Goal: Task Accomplishment & Management: Manage account settings

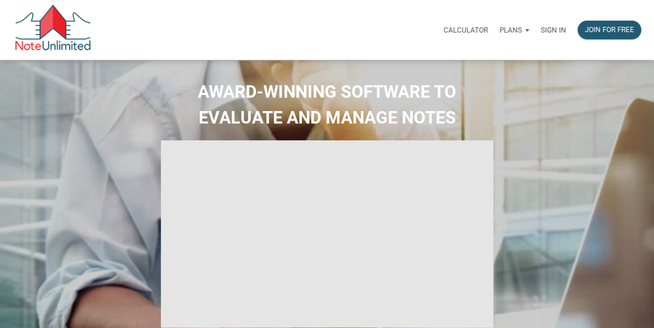
click at [555, 28] on p "Sign in" at bounding box center [552, 30] width 25 height 9
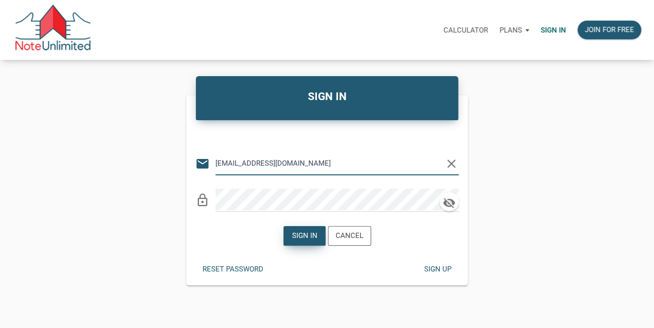
type input "[EMAIL_ADDRESS][DOMAIN_NAME]"
click at [303, 230] on div "Sign in" at bounding box center [304, 235] width 41 height 19
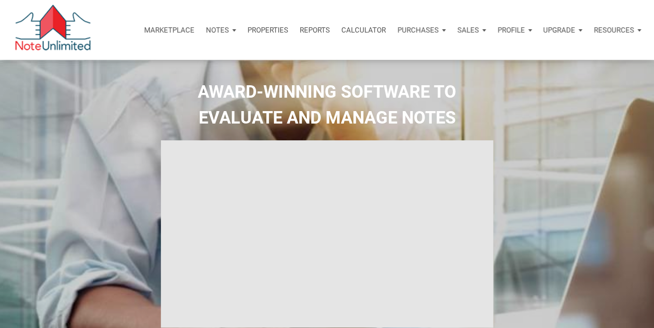
type input "Introduction to new features"
select select
click at [215, 30] on p "Notes" at bounding box center [217, 30] width 23 height 9
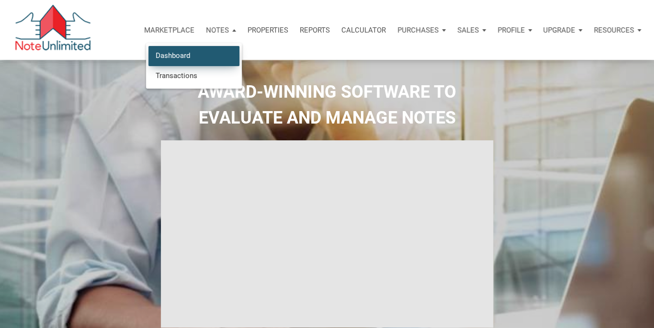
click at [193, 54] on link "Dashboard" at bounding box center [193, 56] width 91 height 20
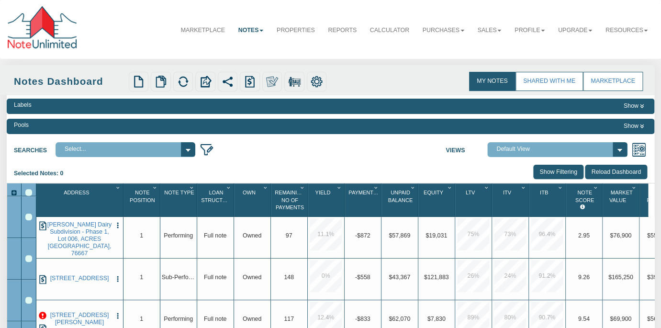
select select "3"
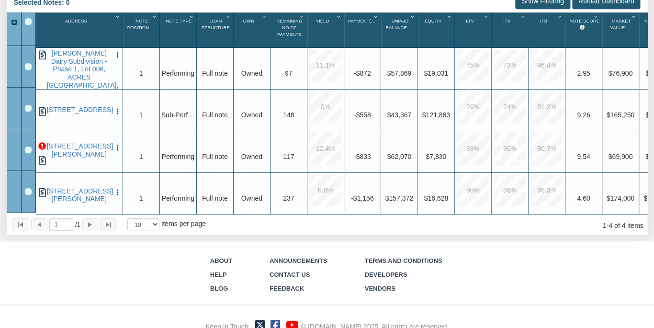
scroll to position [181, 0]
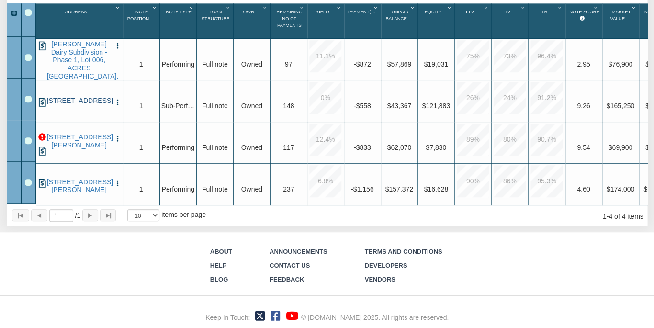
click at [75, 97] on link "[STREET_ADDRESS]" at bounding box center [79, 101] width 65 height 8
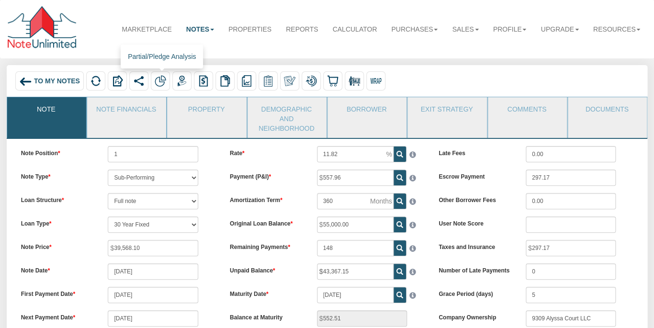
click at [157, 76] on img at bounding box center [160, 80] width 11 height 11
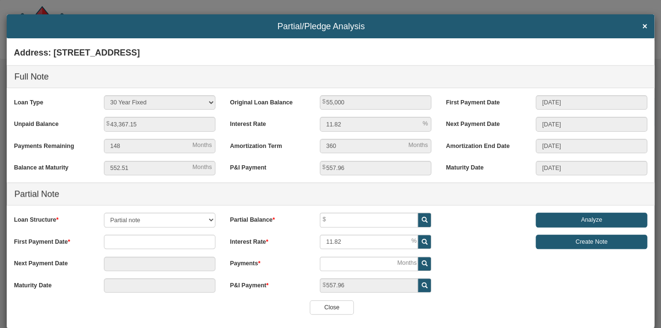
scroll to position [14, 0]
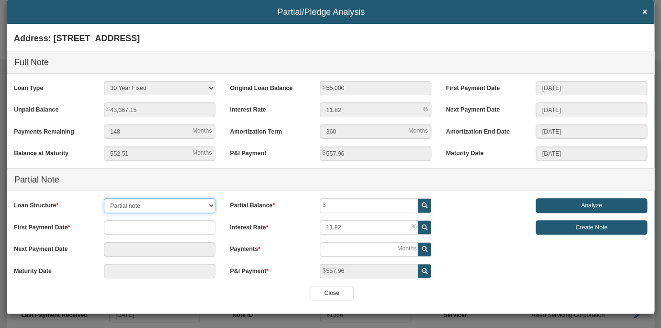
select select "object:2639"
click option "Pledge note" at bounding box center [0, 0] width 0 height 0
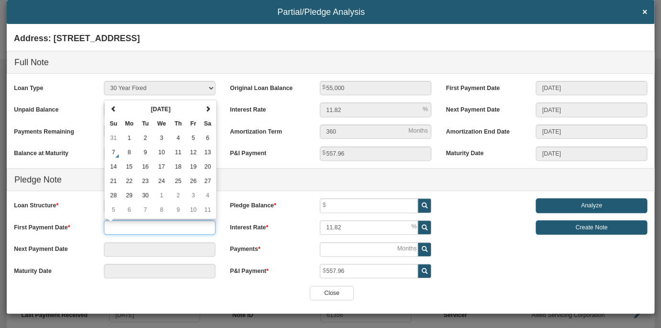
click at [134, 228] on input "text" at bounding box center [160, 227] width 112 height 14
click at [203, 105] on th at bounding box center [208, 109] width 14 height 14
click at [190, 194] on td "31" at bounding box center [193, 195] width 15 height 14
type input "[DATE]"
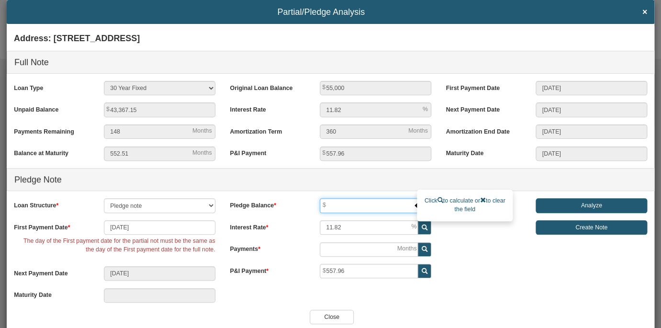
click at [352, 207] on input "text" at bounding box center [369, 205] width 98 height 14
type input "30,000"
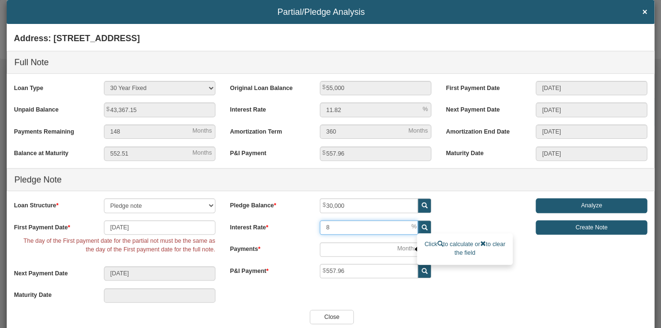
type input "8"
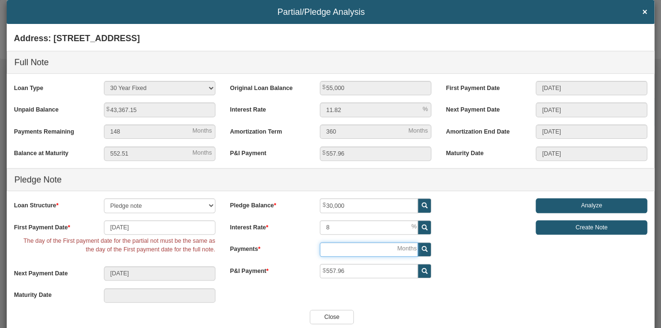
type input "[DATE]"
type input "2"
type input "[DATE]"
type input "26"
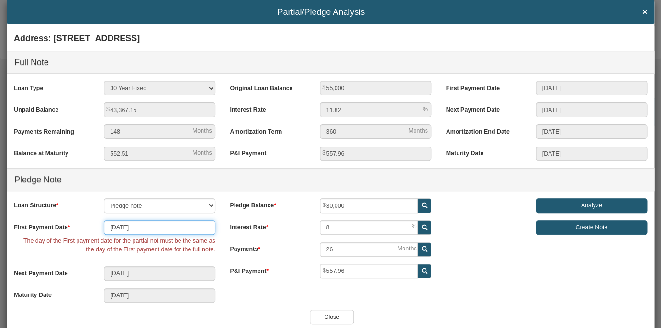
click at [175, 228] on input "[DATE]" at bounding box center [160, 227] width 112 height 14
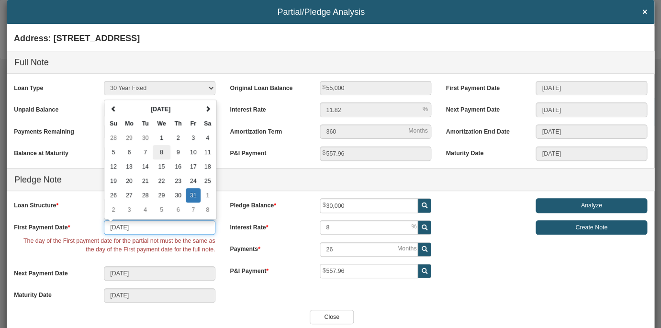
click at [160, 150] on td "8" at bounding box center [162, 152] width 18 height 14
type input "[DATE]"
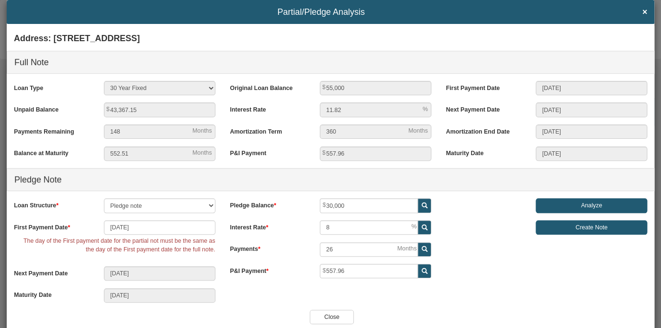
click at [239, 297] on div "Address: [STREET_ADDRESS] Full Note Loan Type 30 Year Fixed 15 Year Fixed 20 Ye…" at bounding box center [331, 169] width 648 height 281
click at [150, 228] on input "[DATE]" at bounding box center [160, 227] width 112 height 14
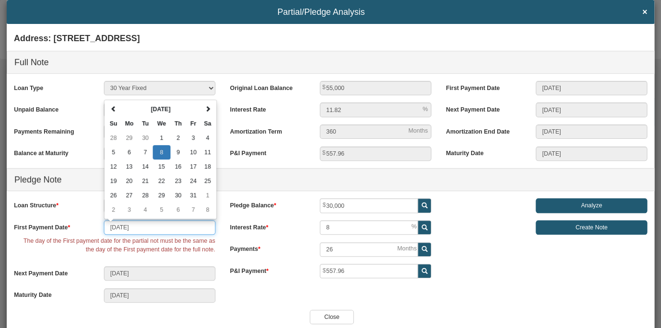
click at [150, 228] on input "[DATE]" at bounding box center [160, 227] width 112 height 14
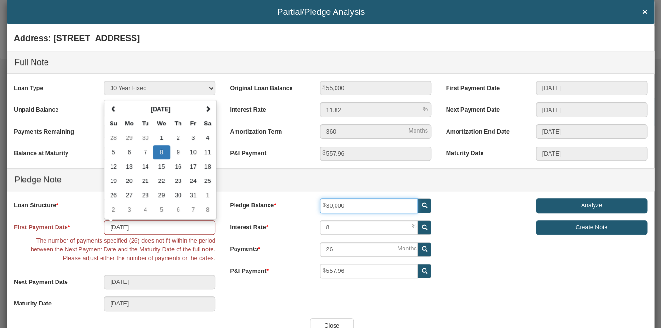
type input "[DATE]"
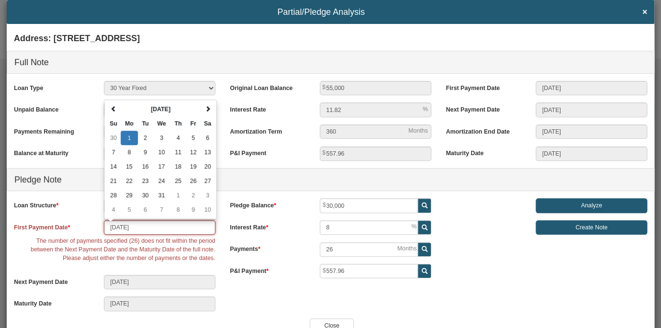
click at [151, 231] on input "[DATE]" at bounding box center [160, 227] width 112 height 14
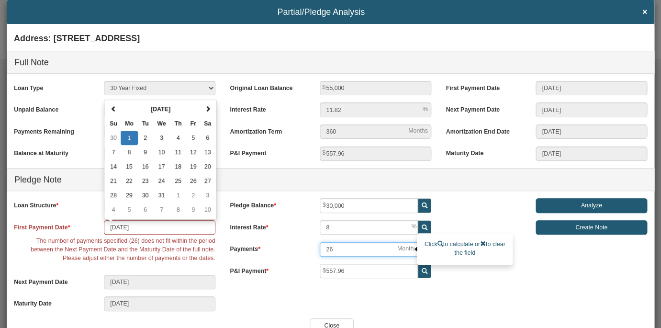
click at [334, 250] on input "26" at bounding box center [369, 249] width 98 height 14
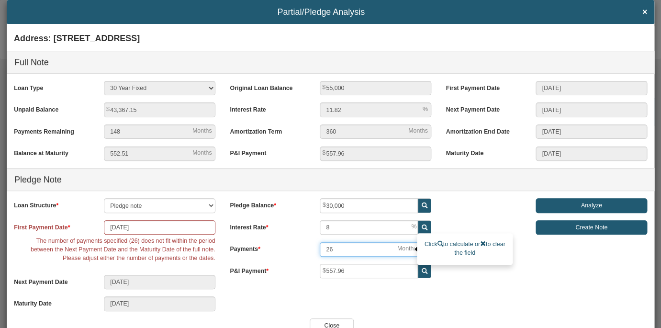
type input "[DATE]"
type input "2"
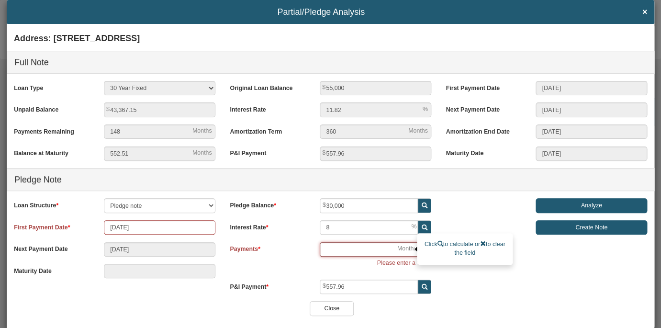
type input "3"
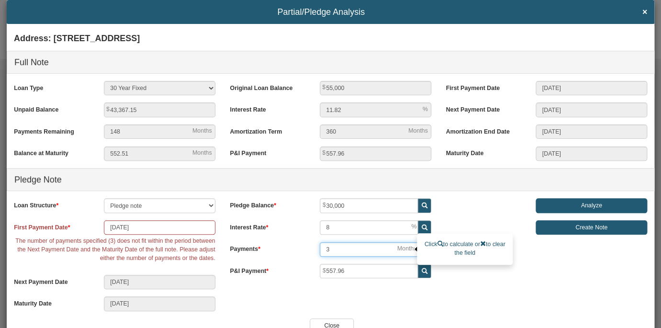
type input "[DATE]"
type input "36"
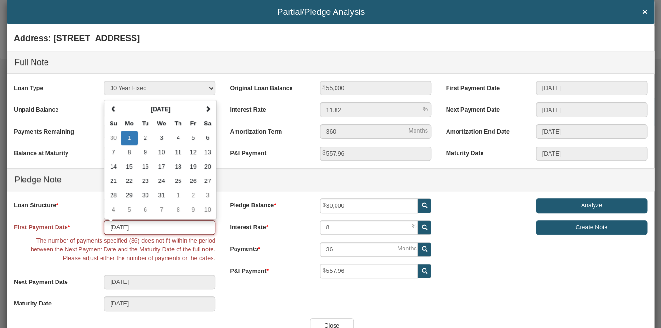
click at [146, 225] on input "[DATE]" at bounding box center [160, 227] width 112 height 14
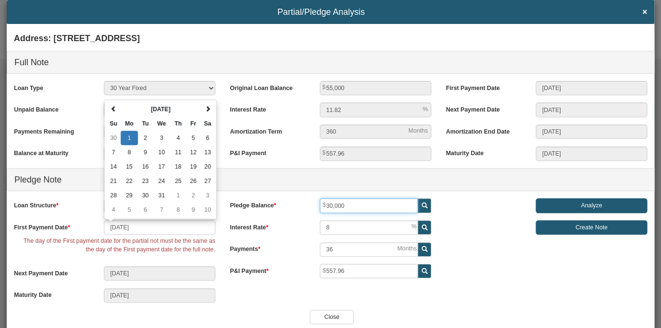
type input "[DATE]"
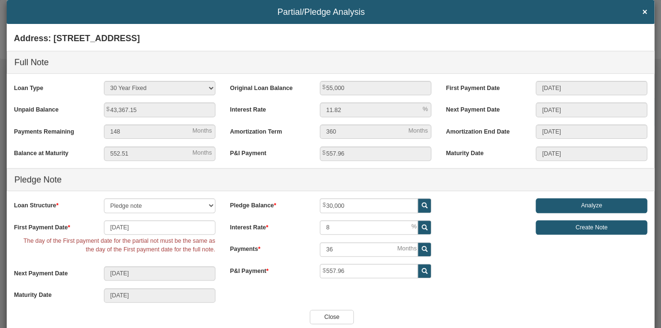
click at [236, 296] on div "Address: [STREET_ADDRESS] Full Note Loan Type 30 Year Fixed 15 Year Fixed 20 Ye…" at bounding box center [331, 169] width 648 height 281
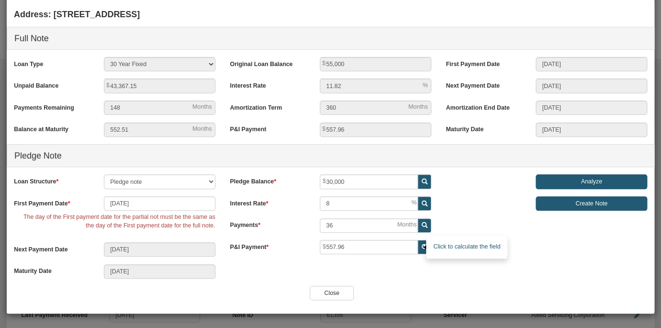
click at [421, 250] on icon at bounding box center [424, 247] width 6 height 6
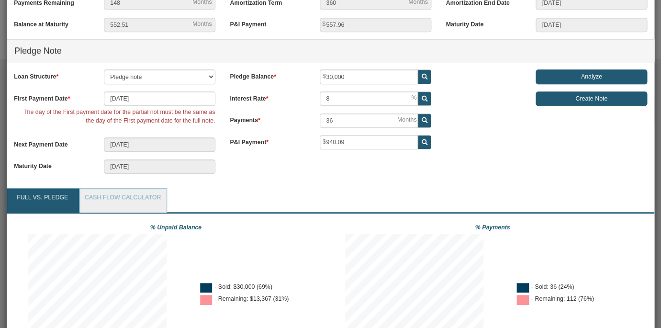
scroll to position [111, 0]
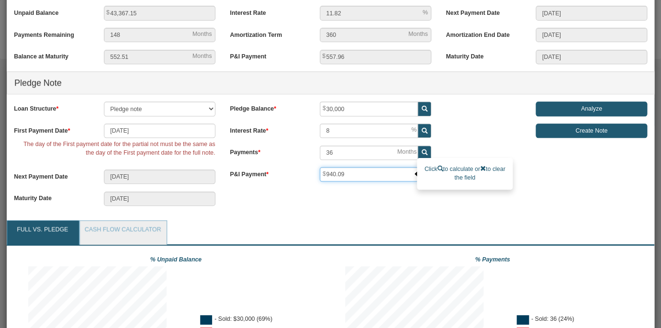
click at [379, 174] on input "940.09" at bounding box center [369, 174] width 98 height 14
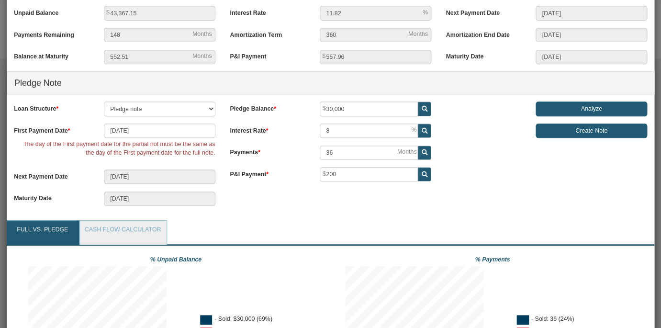
click at [472, 166] on div "Address: [STREET_ADDRESS] Full Note Loan Type 30 Year Fixed 15 Year Fixed 20 Ye…" at bounding box center [331, 73] width 648 height 281
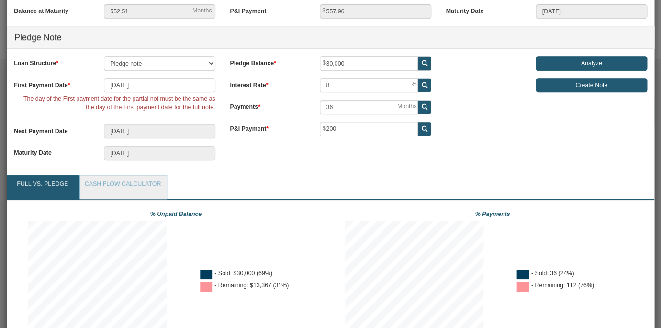
scroll to position [153, 0]
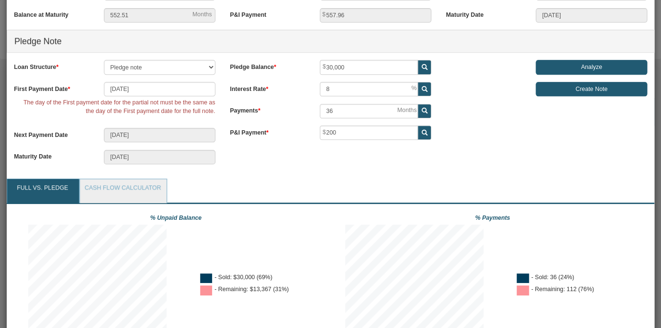
click at [299, 136] on label "P&I Payment" at bounding box center [268, 131] width 90 height 12
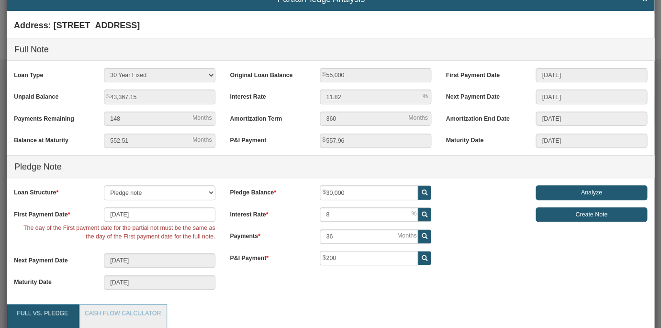
scroll to position [0, 0]
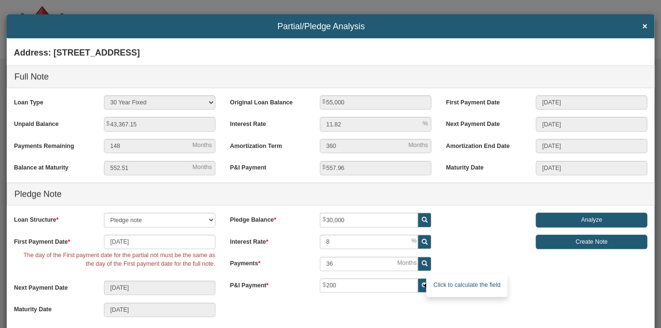
click at [421, 285] on icon at bounding box center [424, 285] width 6 height 6
type input "940.09"
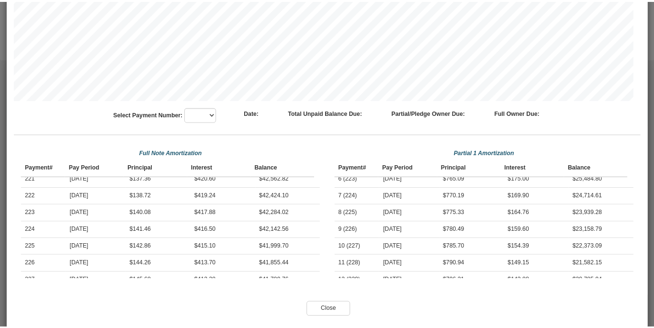
scroll to position [602, 0]
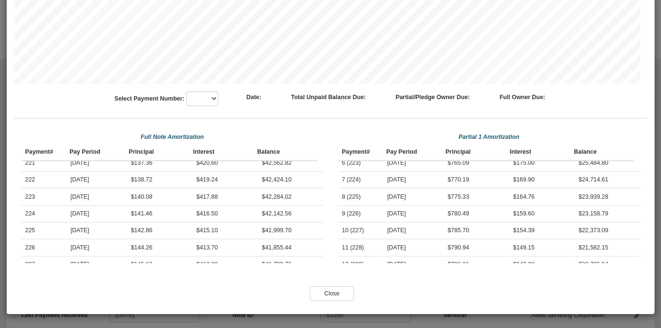
click at [326, 290] on input "Close" at bounding box center [332, 293] width 44 height 14
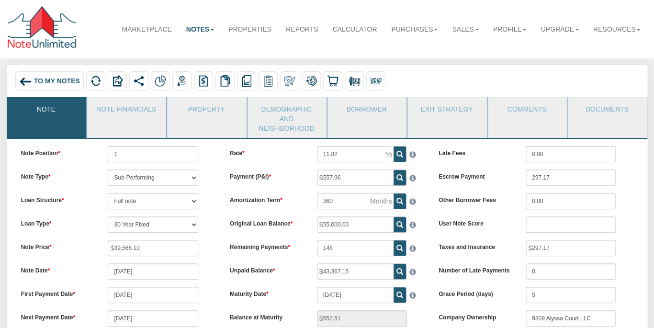
click at [209, 193] on div "Loan Structure Full note Partial note Pledge note Split Payment note" at bounding box center [118, 201] width 209 height 16
click at [60, 83] on span "To My Notes" at bounding box center [57, 82] width 46 height 8
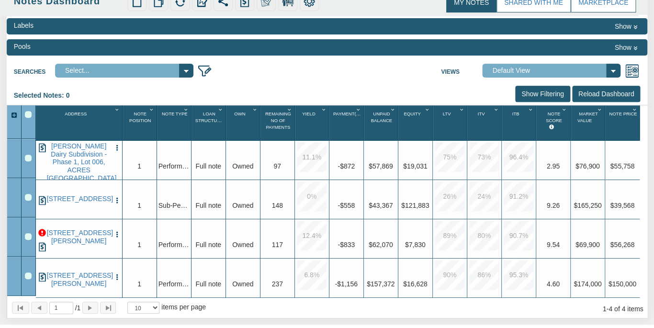
scroll to position [82, 0]
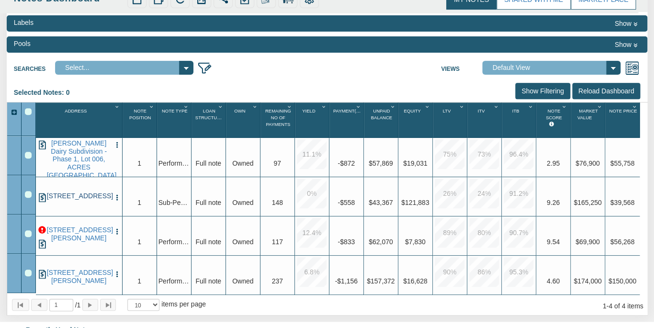
click at [79, 192] on link "[STREET_ADDRESS]" at bounding box center [79, 196] width 64 height 8
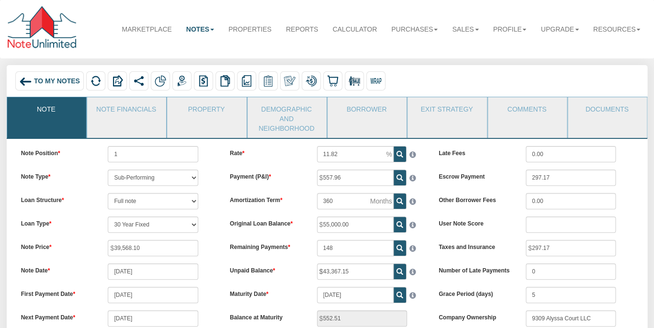
click at [37, 79] on span "To My Notes" at bounding box center [57, 82] width 46 height 8
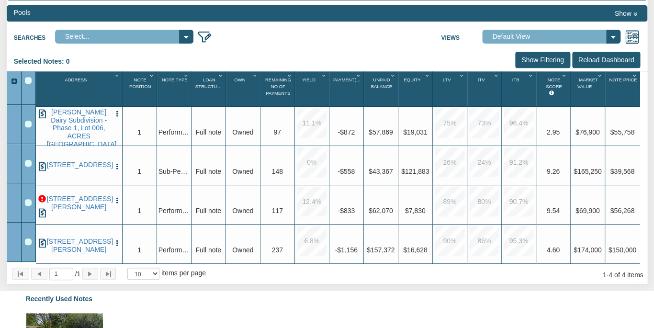
scroll to position [114, 0]
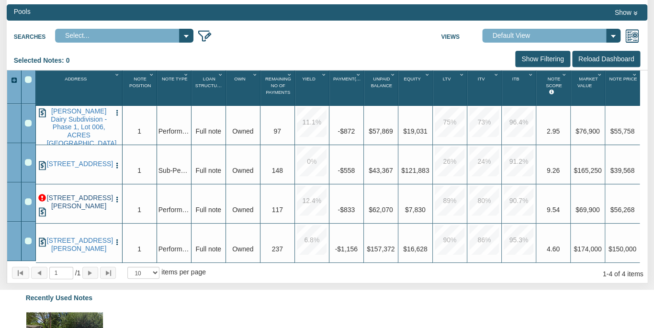
click at [78, 200] on link "[STREET_ADDRESS][PERSON_NAME]" at bounding box center [79, 202] width 64 height 16
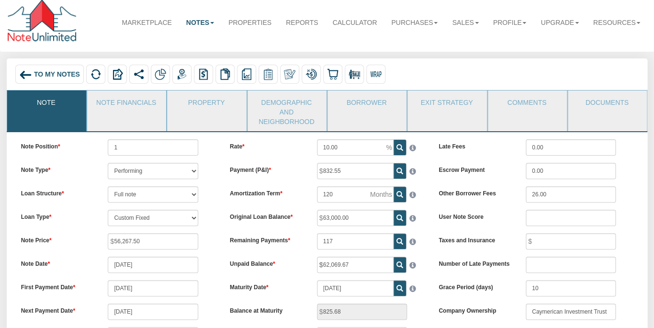
scroll to position [6, 0]
click at [249, 73] on img at bounding box center [246, 74] width 11 height 11
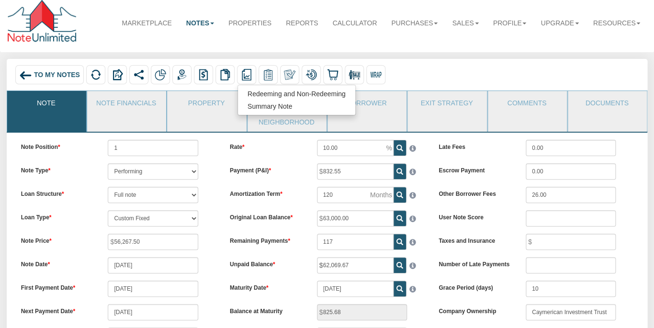
click at [317, 44] on div "Marketplace Notes Dashboard Transactions Properties Reports Calculator Purchase…" at bounding box center [327, 22] width 641 height 45
click at [54, 73] on span "To My Notes" at bounding box center [57, 75] width 46 height 8
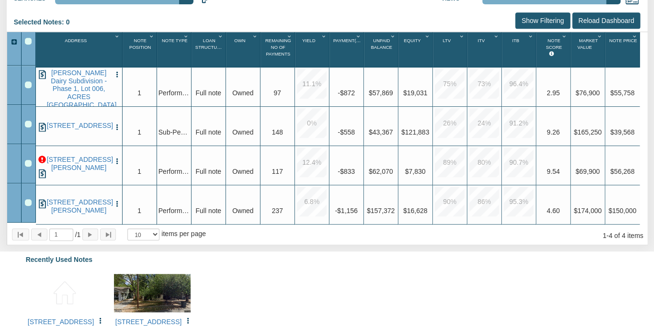
scroll to position [157, 0]
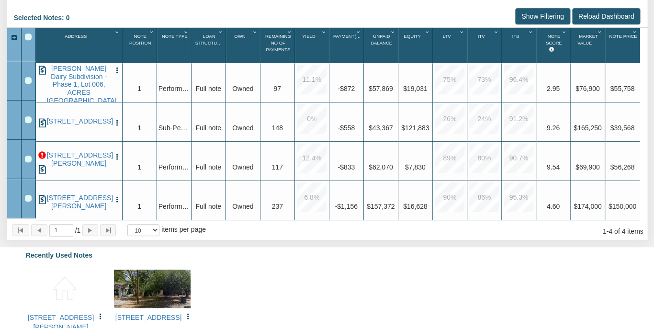
click at [28, 196] on div "Row 4, Row Selection Checkbox" at bounding box center [28, 198] width 7 height 7
click at [28, 156] on div "Row 3, Row Selection Checkbox" at bounding box center [28, 159] width 7 height 7
click at [27, 117] on div "Row 2, Row Selection Checkbox" at bounding box center [28, 119] width 7 height 7
click at [28, 75] on div at bounding box center [29, 80] width 14 height 39
click at [29, 74] on div at bounding box center [29, 80] width 14 height 39
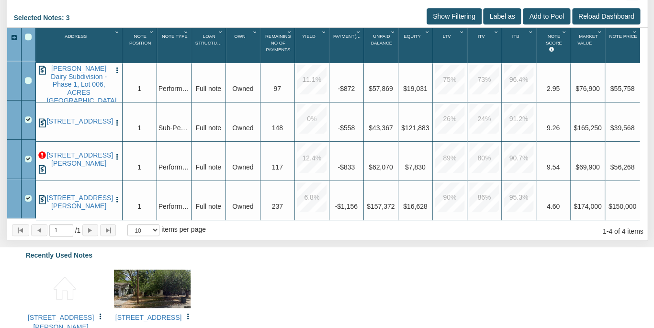
click at [28, 78] on div "Row 1, Row Selection Checkbox" at bounding box center [28, 80] width 7 height 7
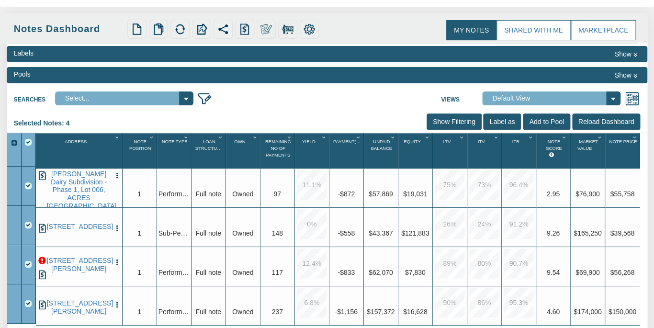
scroll to position [38, 0]
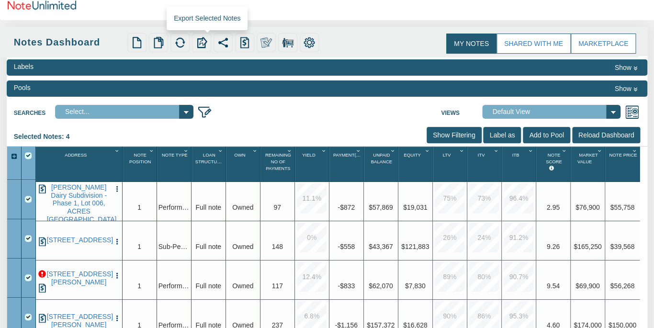
click at [204, 44] on img at bounding box center [201, 42] width 11 height 11
click at [80, 191] on link "[PERSON_NAME] Dairy Subdivision - Phase 1, Lot 006, ACRES [GEOGRAPHIC_DATA], 76…" at bounding box center [79, 207] width 64 height 48
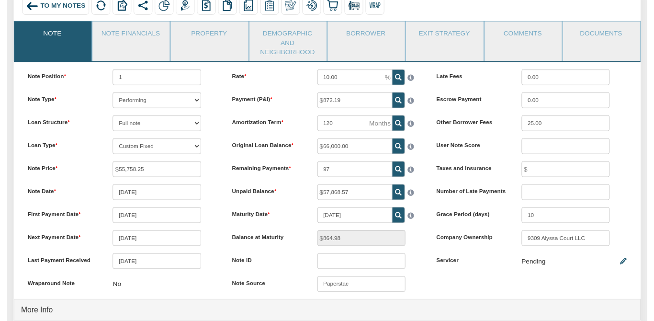
scroll to position [77, 0]
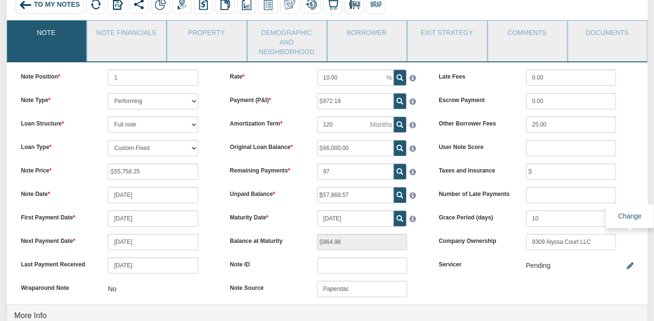
click at [629, 262] on icon at bounding box center [629, 265] width 7 height 7
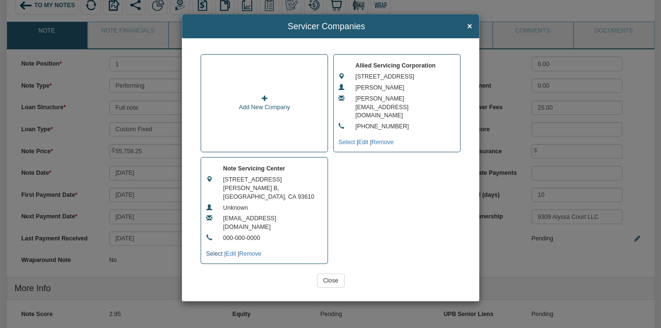
click at [213, 250] on link "Select" at bounding box center [214, 253] width 16 height 7
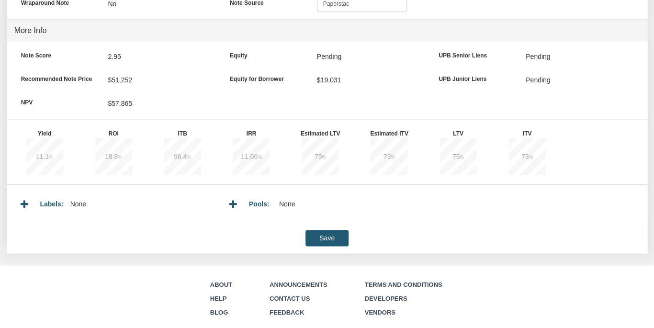
scroll to position [366, 0]
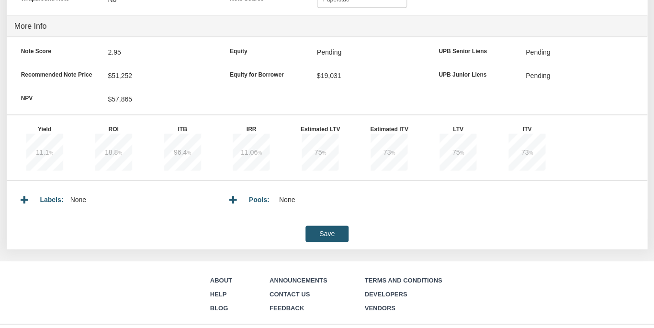
click at [321, 225] on input "Save" at bounding box center [326, 233] width 43 height 16
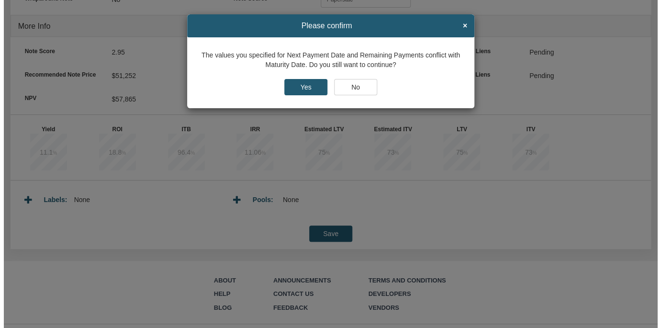
scroll to position [366, 0]
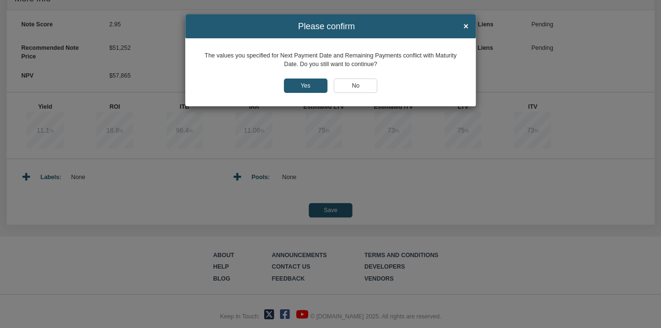
click at [298, 84] on input "Yes" at bounding box center [306, 86] width 44 height 14
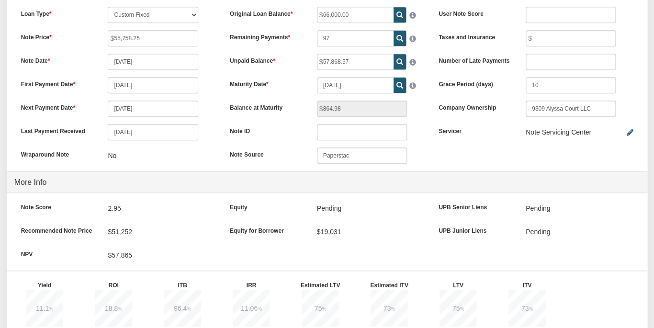
scroll to position [0, 0]
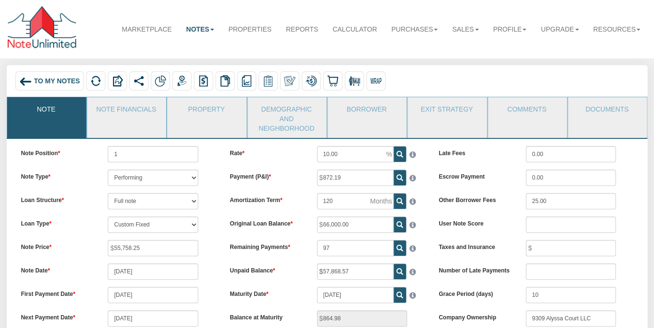
click at [47, 82] on span "To My Notes" at bounding box center [57, 82] width 46 height 8
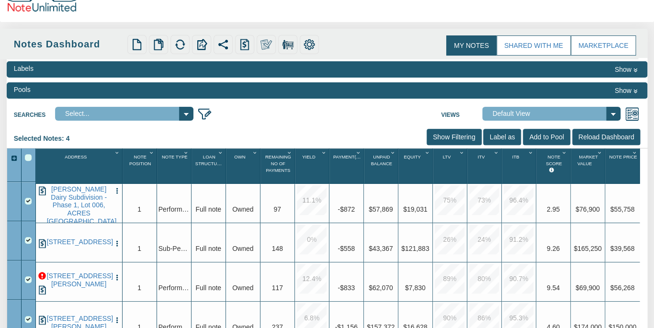
scroll to position [40, 0]
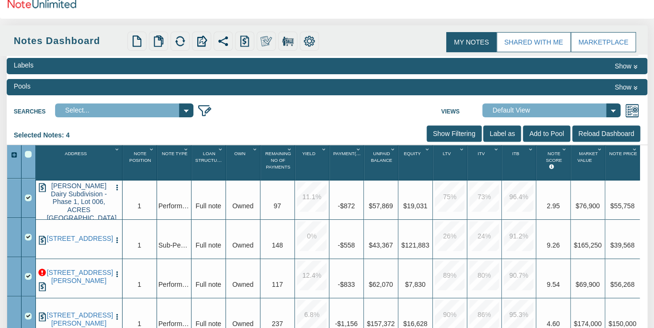
click at [80, 202] on link "[PERSON_NAME] Dairy Subdivision - Phase 1, Lot 006, ACRES [GEOGRAPHIC_DATA], 76…" at bounding box center [79, 206] width 64 height 48
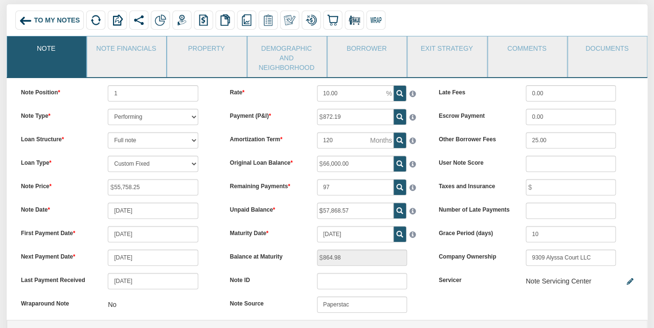
scroll to position [64, 0]
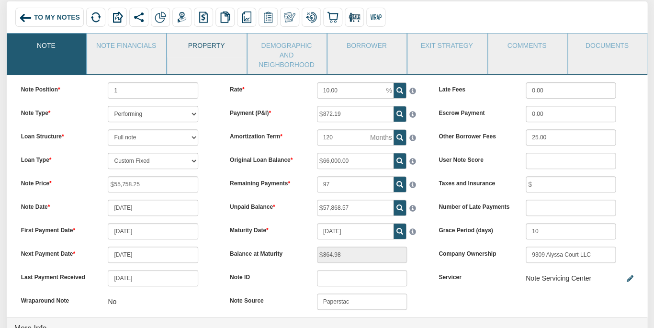
click at [209, 48] on link "Property" at bounding box center [206, 46] width 78 height 24
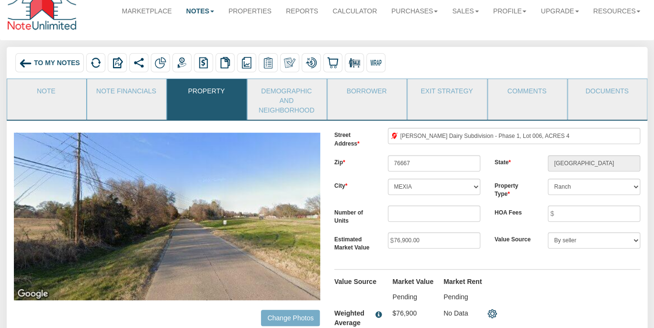
scroll to position [17, 0]
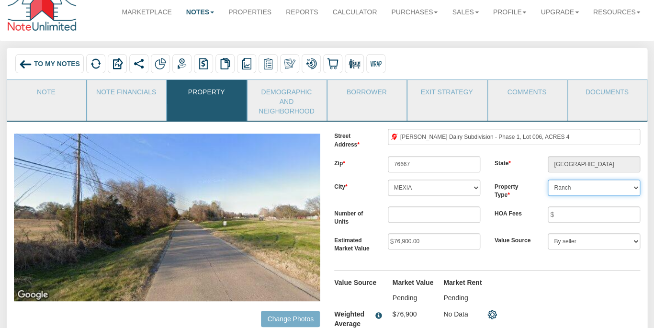
click at [548, 180] on select "Single Family Home Commercial Land Commercial Property Commercial Property Cond…" at bounding box center [594, 188] width 92 height 16
select select "string:VAC-LAND"
click option "Vacant Land" at bounding box center [0, 0] width 0 height 0
click at [510, 248] on div "Street Address [PERSON_NAME][GEOGRAPHIC_DATA] Subdivision - Phase 1, Lot 006, A…" at bounding box center [487, 235] width 320 height 213
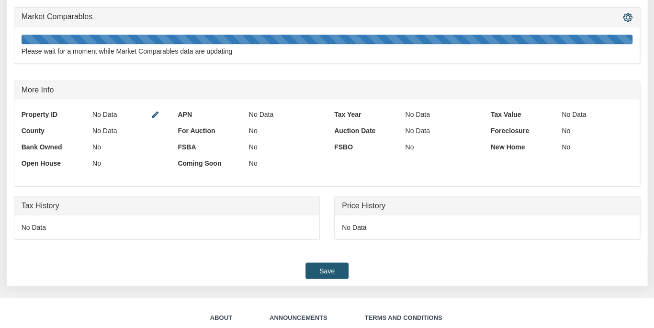
click at [330, 262] on input "Save" at bounding box center [326, 270] width 43 height 16
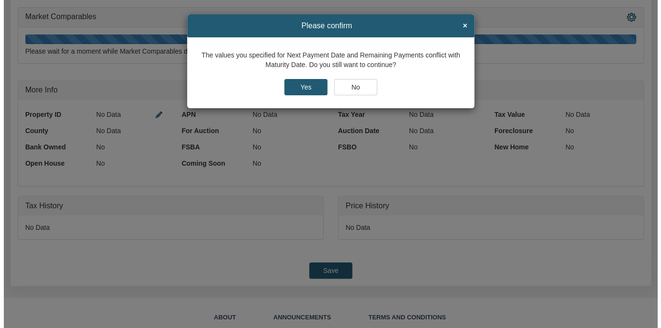
scroll to position [459, 0]
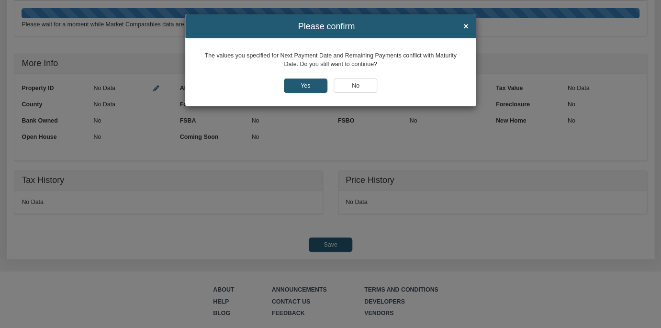
click at [298, 90] on input "Yes" at bounding box center [306, 86] width 44 height 14
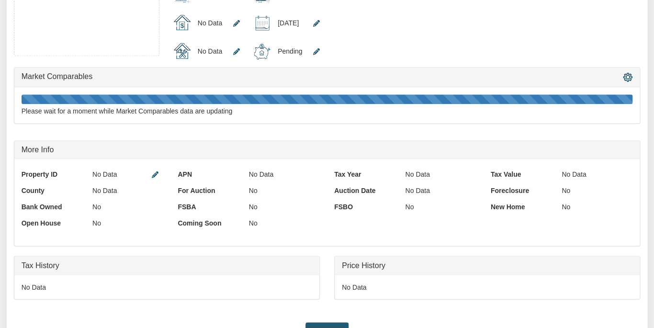
scroll to position [401, 0]
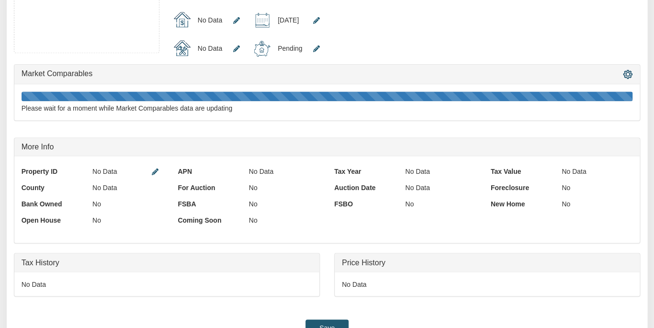
click at [337, 319] on input "Save" at bounding box center [326, 327] width 43 height 16
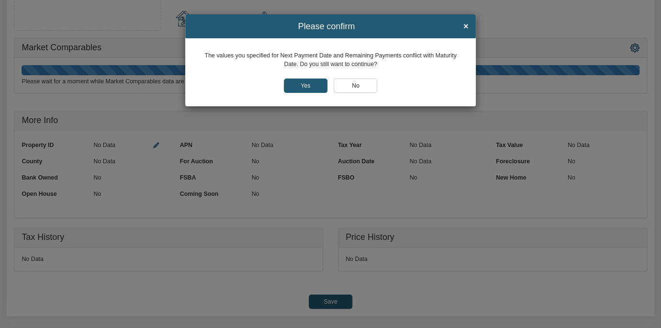
click at [298, 84] on input "Yes" at bounding box center [306, 86] width 44 height 14
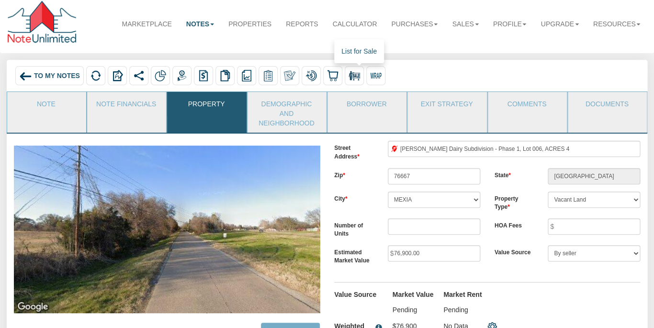
scroll to position [0, 0]
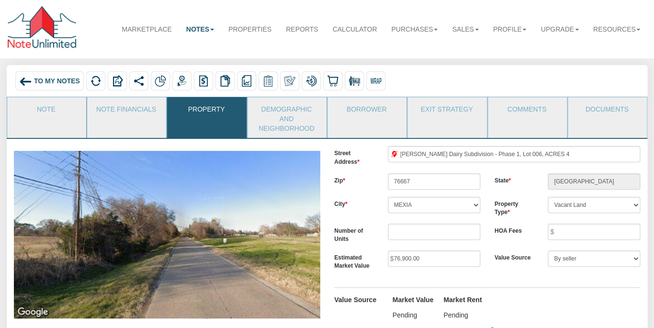
click at [44, 81] on span "To My Notes" at bounding box center [57, 82] width 46 height 8
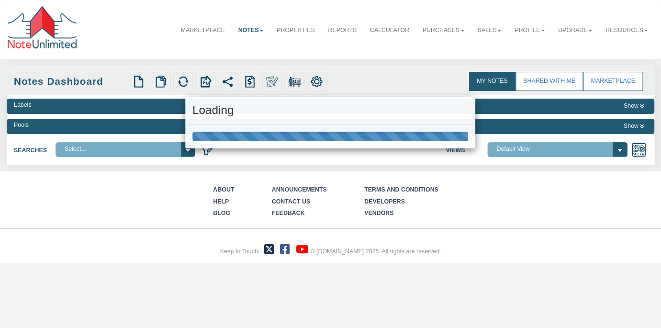
select select
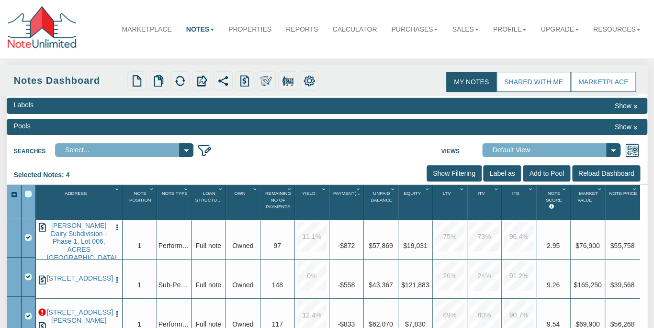
click at [336, 153] on div "Searches Select... My Portfolio Views Default View NS Default (Colonial Funding…" at bounding box center [327, 149] width 641 height 18
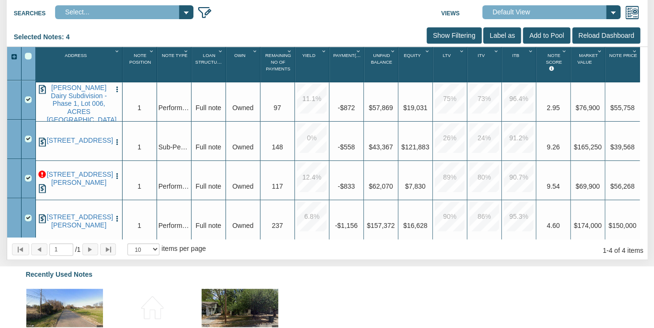
scroll to position [156, 0]
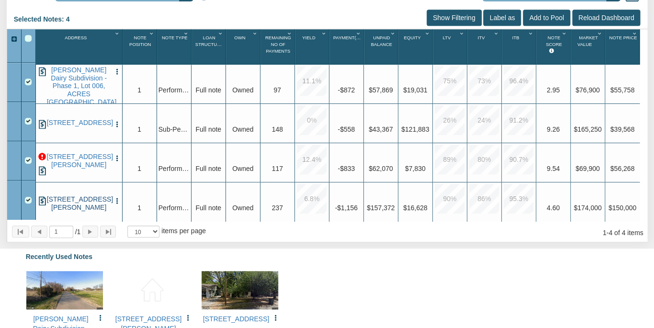
click at [73, 195] on link "[STREET_ADDRESS][PERSON_NAME]" at bounding box center [79, 203] width 64 height 16
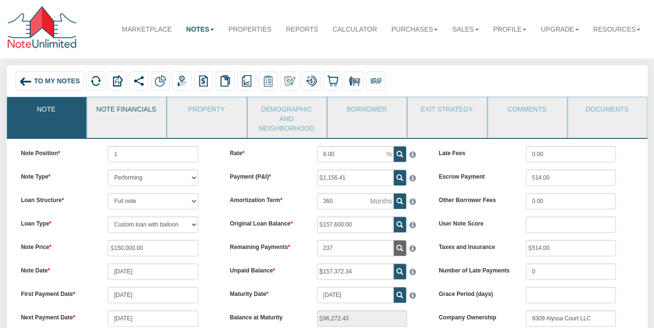
click at [130, 104] on link "Note Financials" at bounding box center [126, 109] width 78 height 24
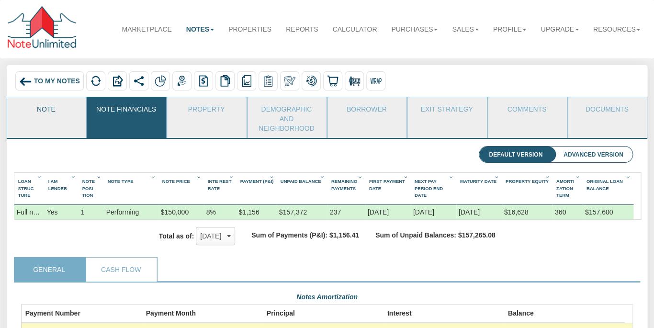
click at [49, 110] on link "Note" at bounding box center [46, 109] width 78 height 24
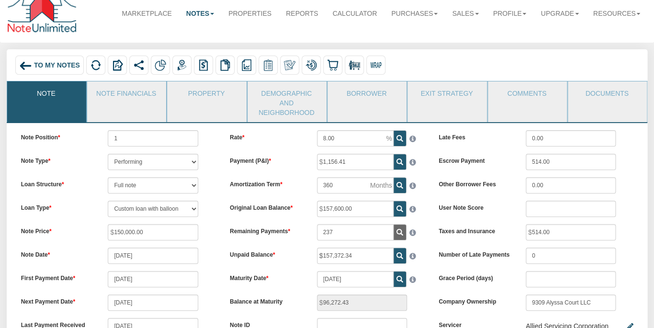
scroll to position [15, 0]
click at [135, 94] on link "Note Financials" at bounding box center [126, 94] width 78 height 24
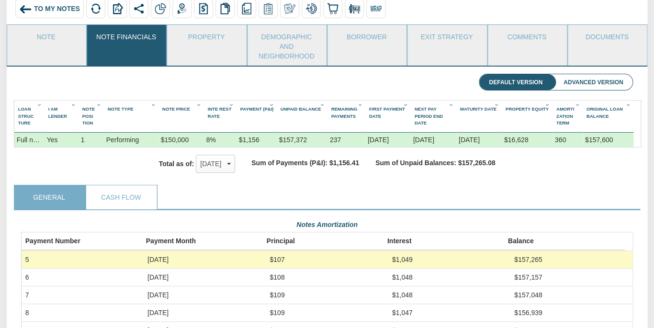
scroll to position [23, 0]
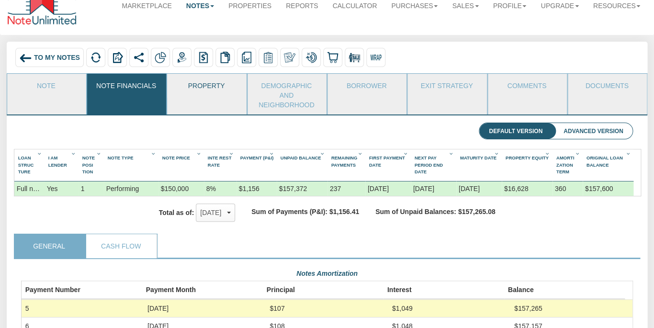
click at [201, 87] on link "Property" at bounding box center [206, 86] width 78 height 24
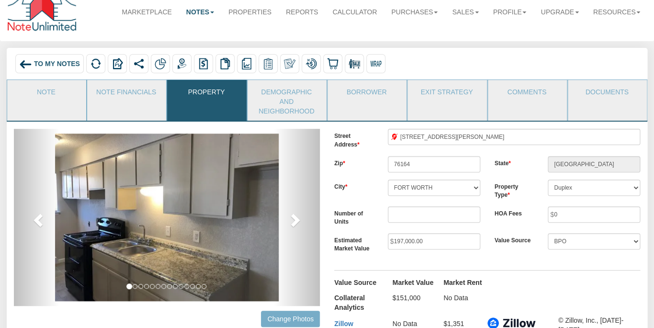
scroll to position [0, 0]
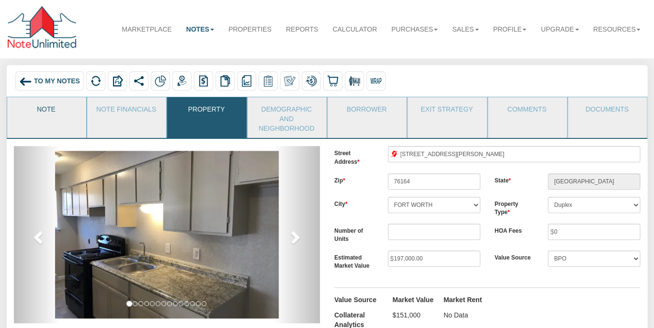
click at [54, 103] on link "Note" at bounding box center [46, 109] width 78 height 24
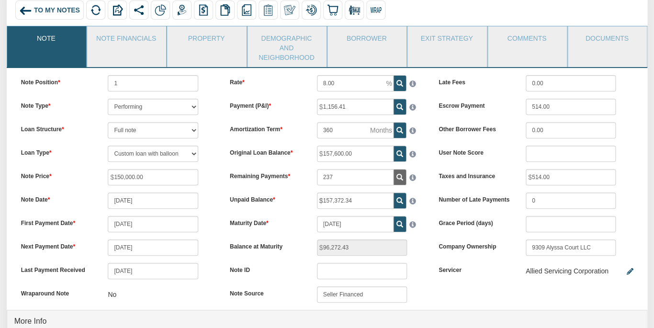
scroll to position [70, 0]
click at [518, 36] on link "Comments" at bounding box center [527, 39] width 78 height 24
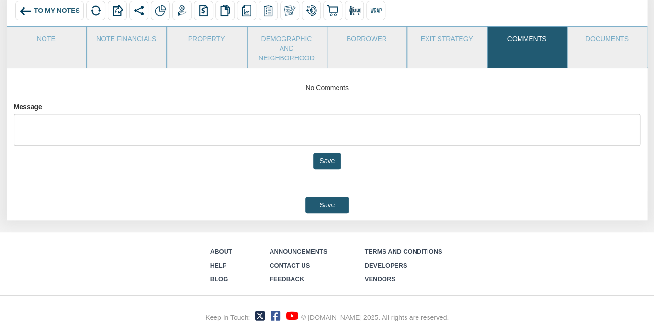
scroll to position [49, 0]
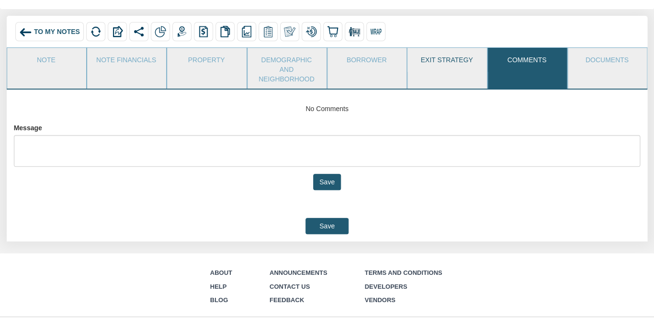
click at [455, 53] on link "Exit Strategy" at bounding box center [446, 60] width 78 height 24
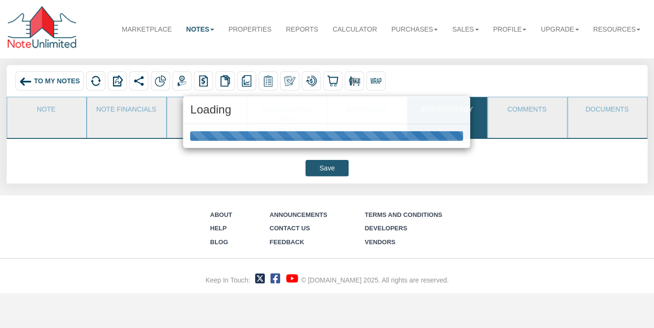
scroll to position [0, 0]
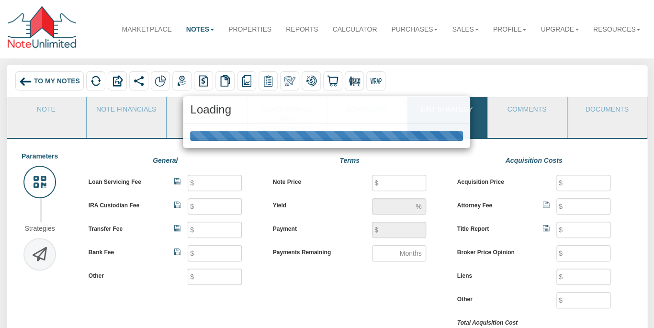
type input "40"
type input "25"
type input "500"
type input "250"
type input "150,000"
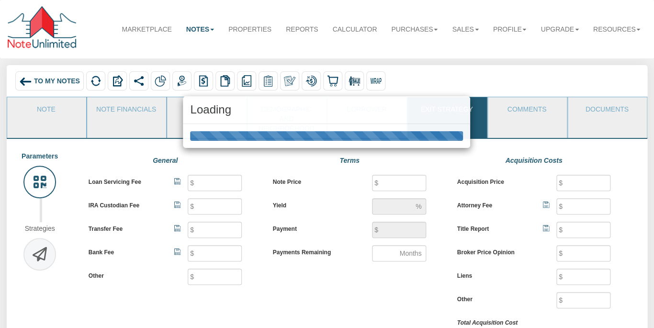
type input "6.8"
type input "1,156.41"
type input "237"
type input "150,000"
type input "500"
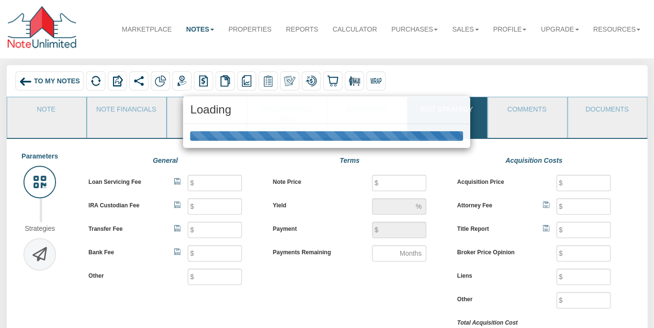
type input "100"
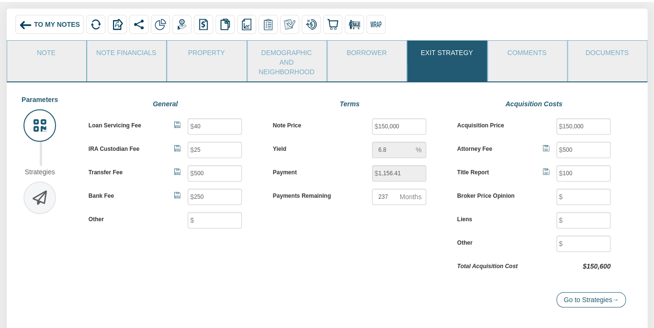
scroll to position [51, 0]
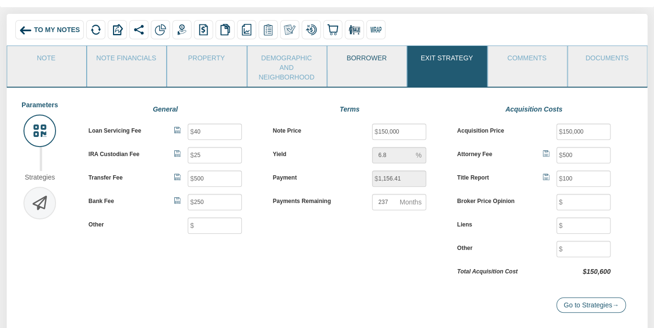
click at [348, 60] on link "Borrower" at bounding box center [366, 58] width 78 height 24
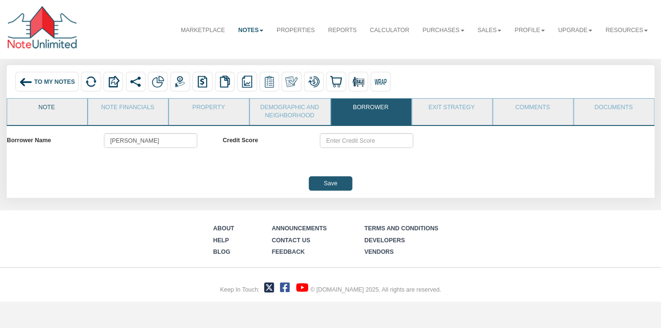
click at [45, 107] on link "Note" at bounding box center [46, 111] width 79 height 24
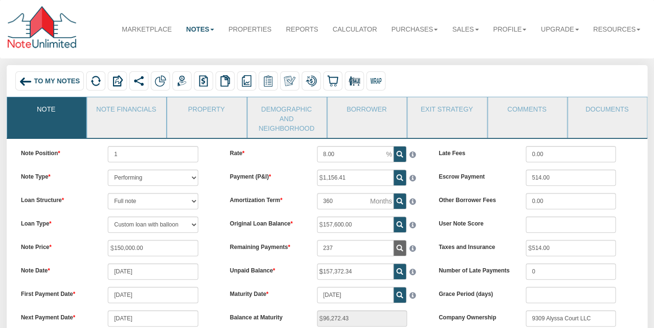
click at [59, 82] on span "To My Notes" at bounding box center [57, 82] width 46 height 8
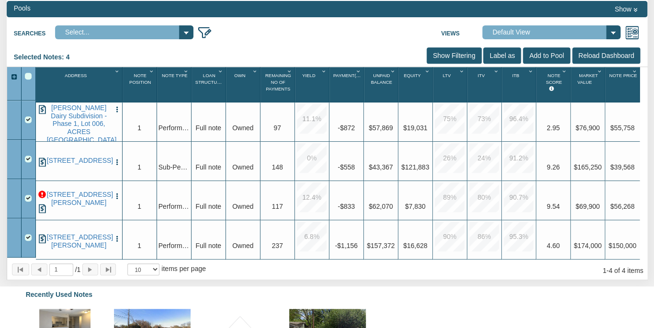
scroll to position [119, 0]
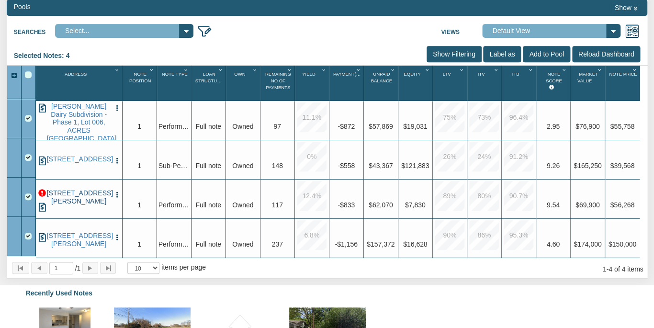
click at [81, 191] on link "[STREET_ADDRESS][PERSON_NAME]" at bounding box center [79, 197] width 64 height 16
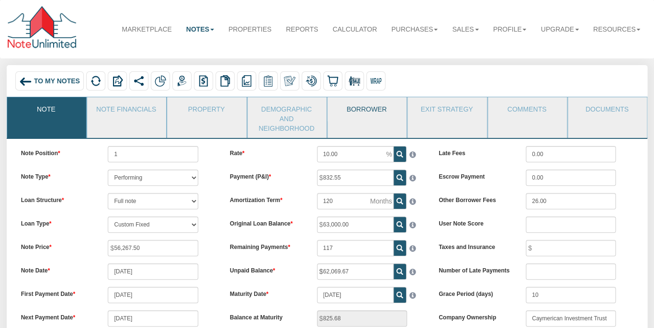
click at [388, 109] on link "Borrower" at bounding box center [366, 109] width 78 height 24
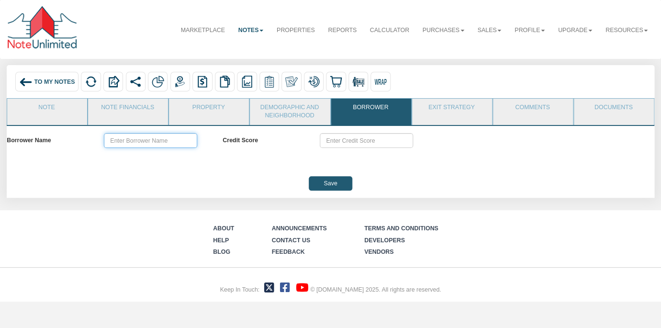
click at [149, 141] on input "text" at bounding box center [150, 140] width 93 height 14
paste input "ÿÿÿ"
type input "ÿ"
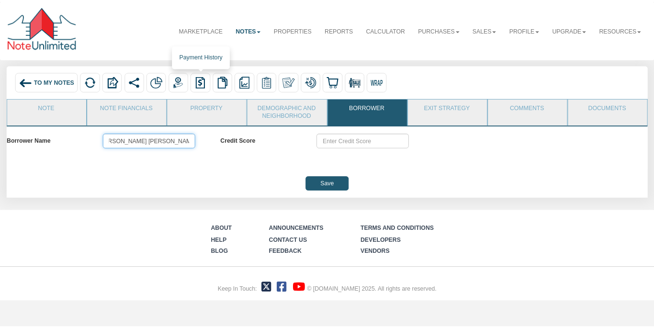
scroll to position [0, 64]
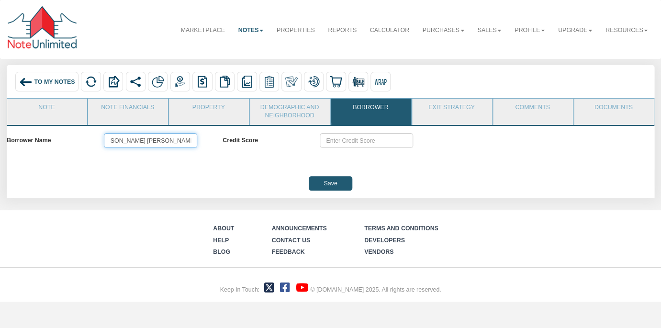
type input "[PERSON_NAME] [PERSON_NAME] [PERSON_NAME] and [PERSON_NAME]"
click at [336, 182] on input "Save" at bounding box center [331, 183] width 44 height 14
click at [36, 77] on div "To My Notes" at bounding box center [46, 82] width 63 height 20
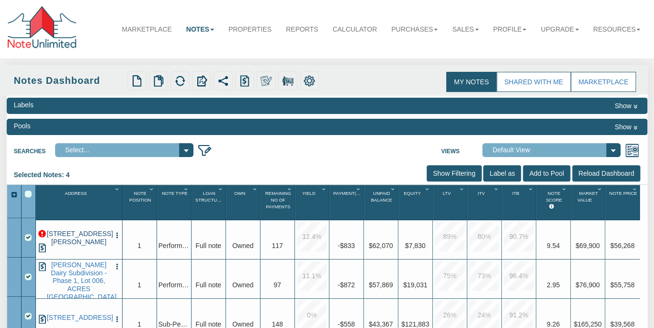
click at [75, 232] on link "[STREET_ADDRESS][PERSON_NAME]" at bounding box center [79, 238] width 64 height 16
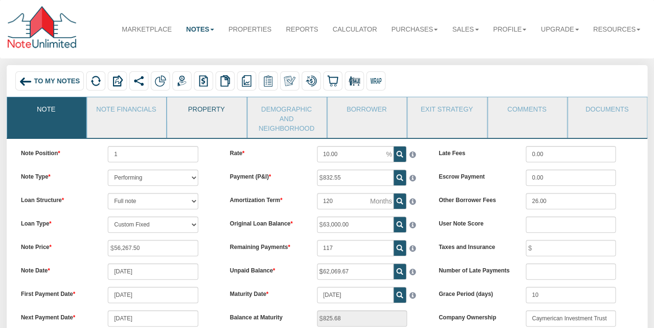
click at [205, 109] on link "Property" at bounding box center [206, 109] width 78 height 24
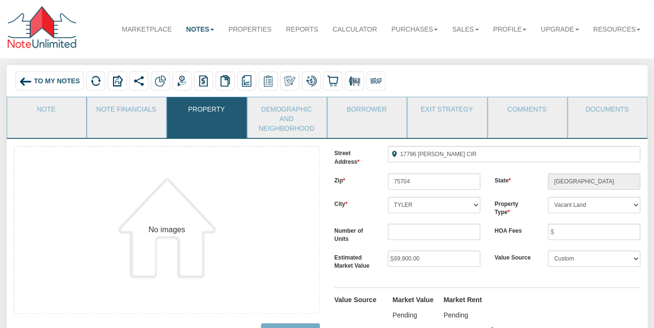
click at [32, 78] on img at bounding box center [25, 81] width 13 height 13
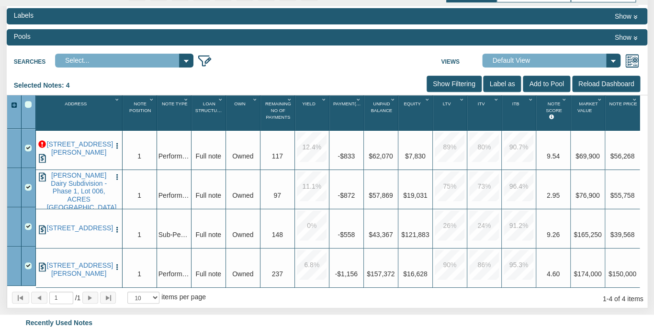
scroll to position [96, 0]
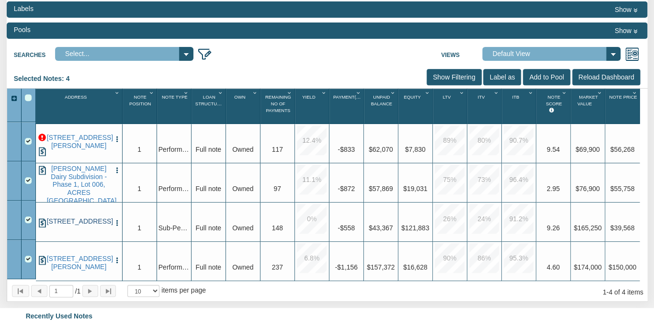
click at [74, 217] on link "[STREET_ADDRESS]" at bounding box center [79, 221] width 64 height 8
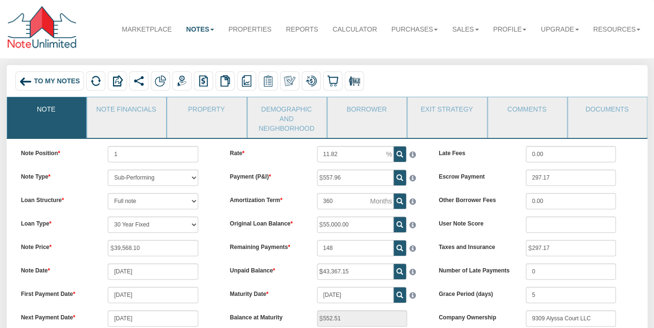
click at [217, 173] on div "Note Position 1 Note Type Performing Forthcoming Non-Performing REO Sub-Perform…" at bounding box center [118, 263] width 209 height 235
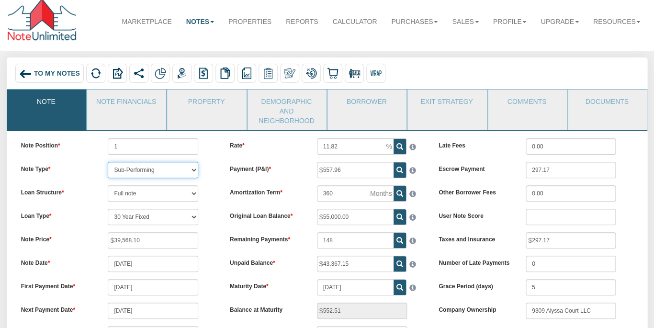
scroll to position [18, 0]
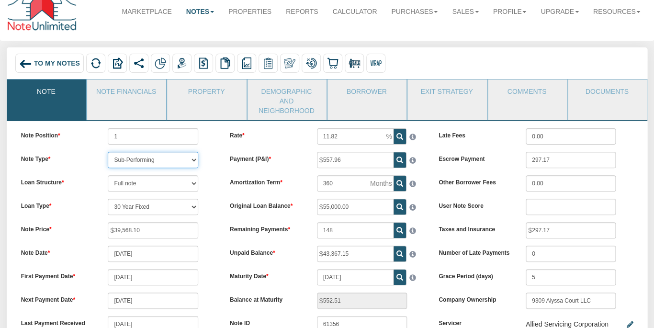
select select "string:P"
click option "Performing" at bounding box center [0, 0] width 0 height 0
click at [216, 175] on div "Loan Structure Full note Partial note Pledge note Split Payment note" at bounding box center [118, 183] width 209 height 16
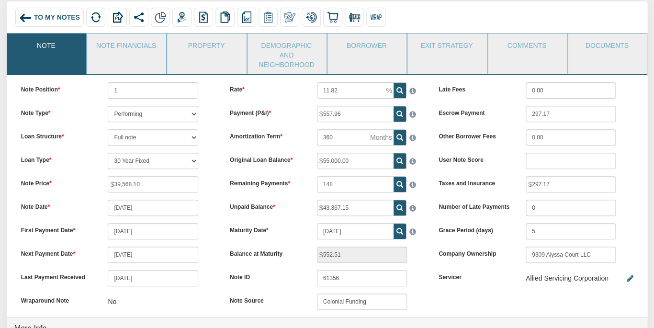
scroll to position [0, 0]
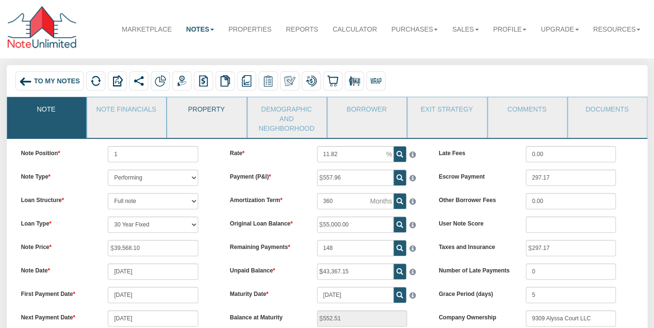
click at [212, 109] on link "Property" at bounding box center [206, 109] width 78 height 24
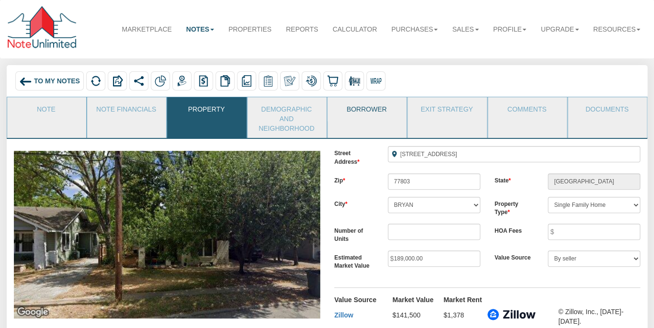
click at [368, 101] on link "Borrower" at bounding box center [366, 109] width 78 height 24
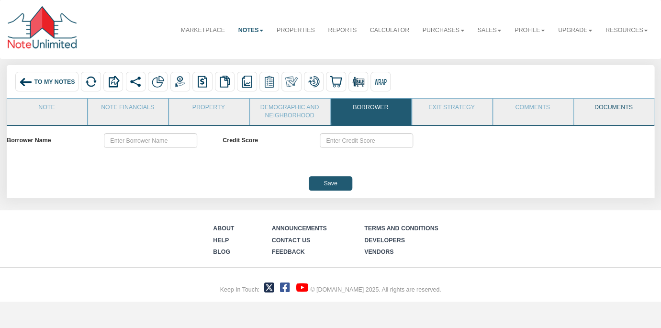
click at [605, 106] on link "Documents" at bounding box center [613, 111] width 79 height 24
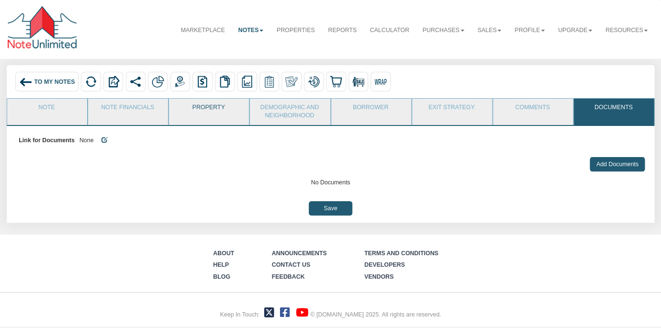
click at [209, 110] on link "Property" at bounding box center [208, 111] width 79 height 24
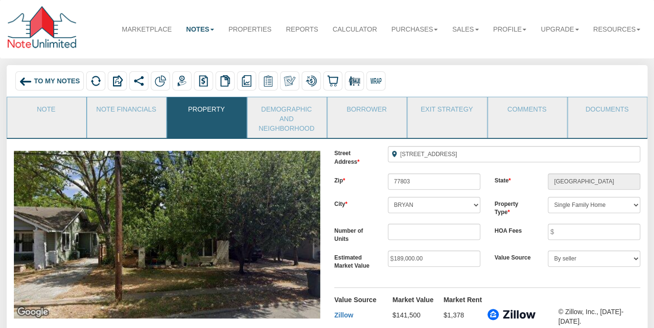
click at [36, 77] on div "To My Notes" at bounding box center [49, 80] width 68 height 19
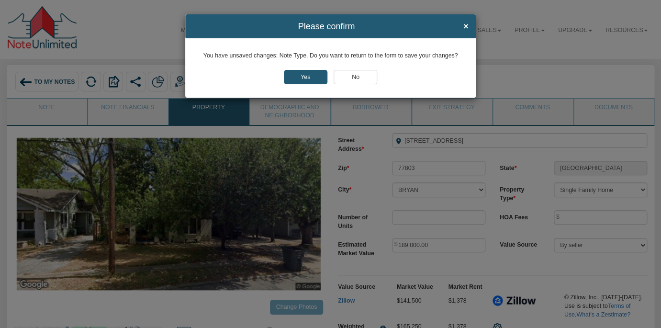
click at [352, 80] on input "No" at bounding box center [356, 77] width 44 height 14
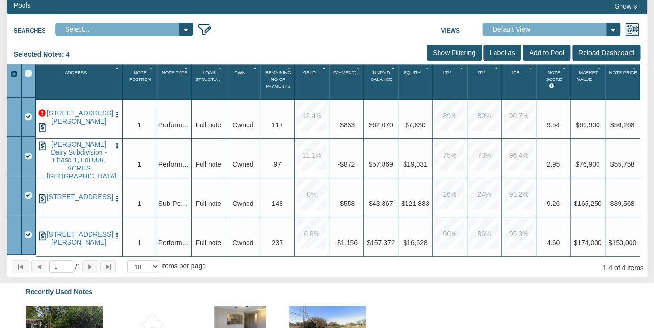
scroll to position [122, 0]
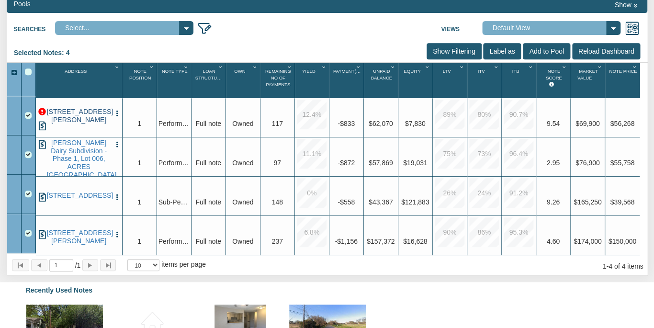
click at [72, 109] on link "[STREET_ADDRESS][PERSON_NAME]" at bounding box center [79, 116] width 64 height 16
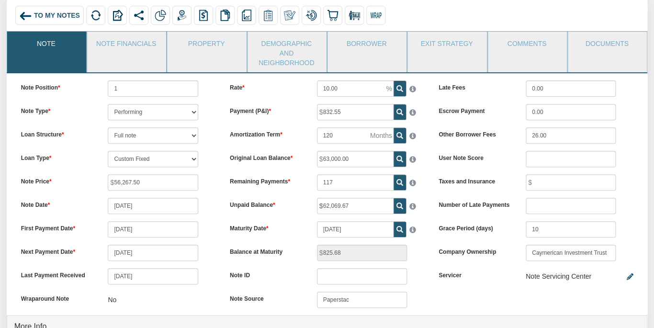
scroll to position [69, 0]
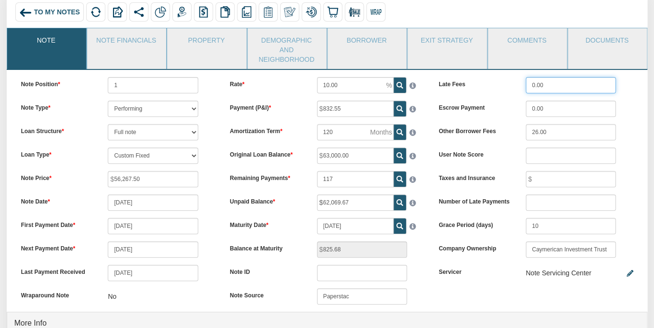
click at [559, 77] on input "0.00" at bounding box center [571, 85] width 90 height 16
type input "0"
type input "50.00"
click at [508, 147] on div "User Note Score" at bounding box center [535, 155] width 209 height 16
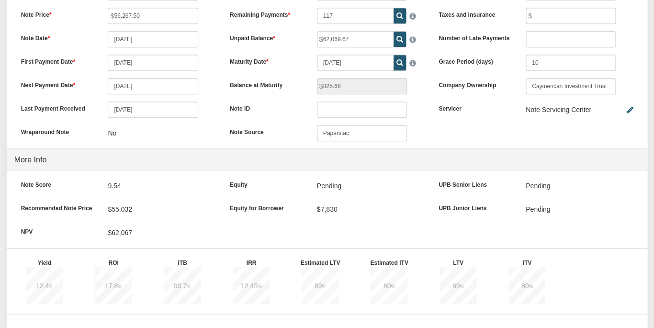
scroll to position [366, 0]
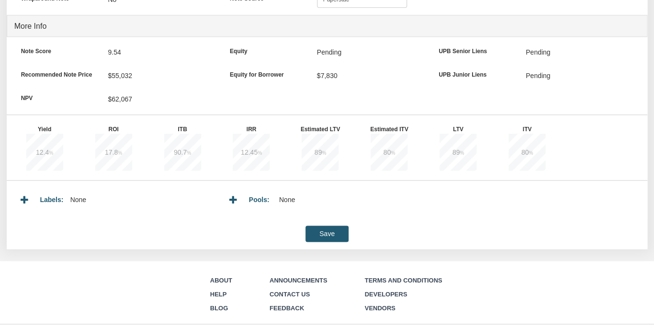
click at [325, 225] on input "Save" at bounding box center [326, 233] width 43 height 16
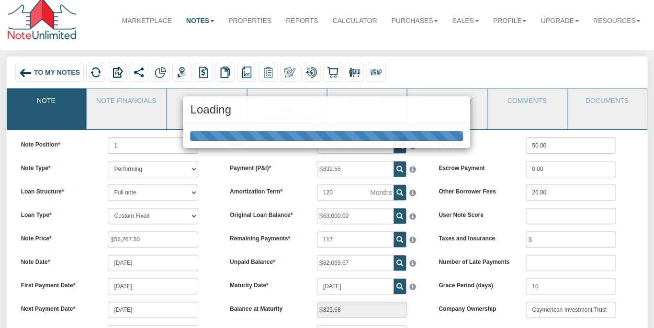
scroll to position [0, 0]
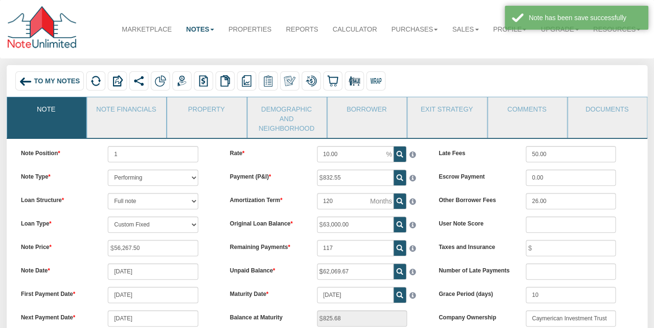
click at [50, 84] on span "To My Notes" at bounding box center [57, 82] width 46 height 8
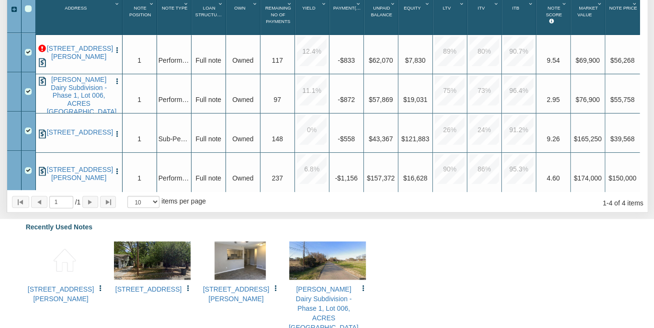
scroll to position [175, 0]
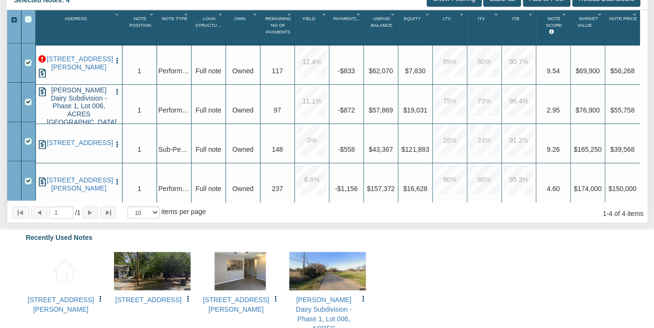
click at [78, 108] on link "[PERSON_NAME] Dairy Subdivision - Phase 1, Lot 006, ACRES [GEOGRAPHIC_DATA], 76…" at bounding box center [79, 110] width 64 height 48
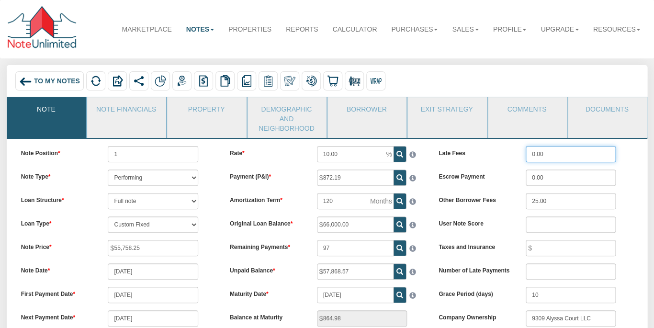
click at [545, 146] on input "0.00" at bounding box center [571, 154] width 90 height 16
type input "0"
type input "25.00"
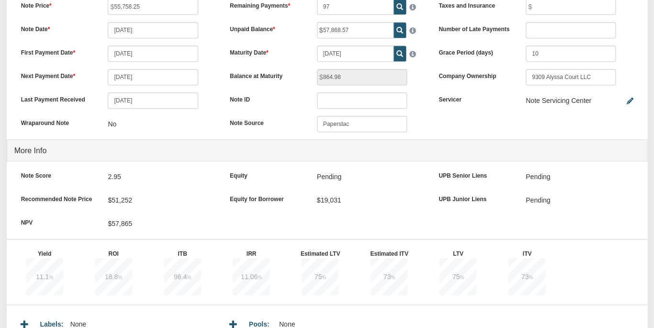
scroll to position [282, 0]
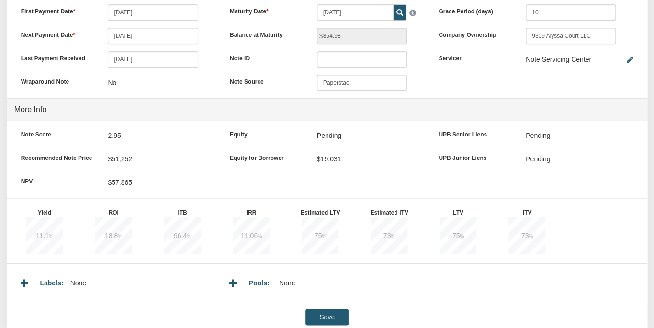
click at [316, 309] on input "Save" at bounding box center [326, 317] width 43 height 16
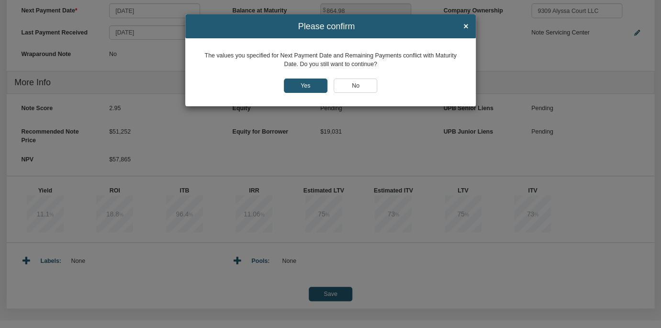
click at [300, 86] on input "Yes" at bounding box center [306, 86] width 44 height 14
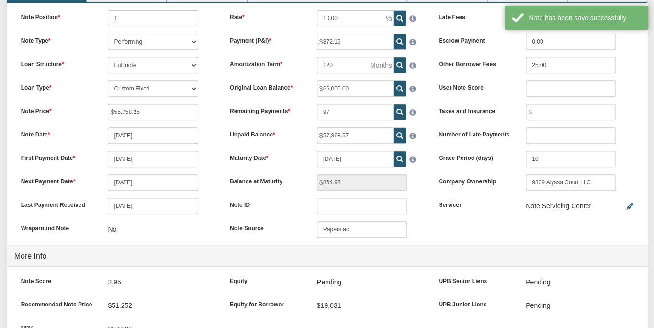
scroll to position [0, 0]
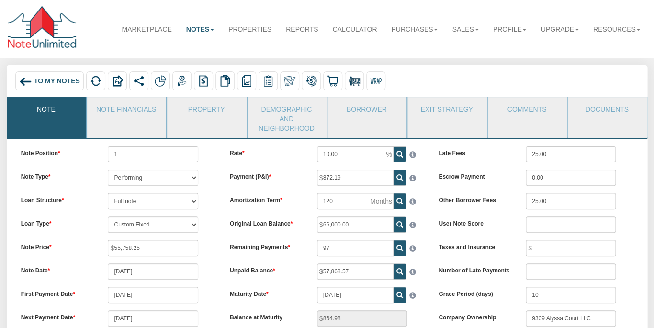
click at [47, 80] on span "To My Notes" at bounding box center [57, 82] width 46 height 8
